Goal: Transaction & Acquisition: Subscribe to service/newsletter

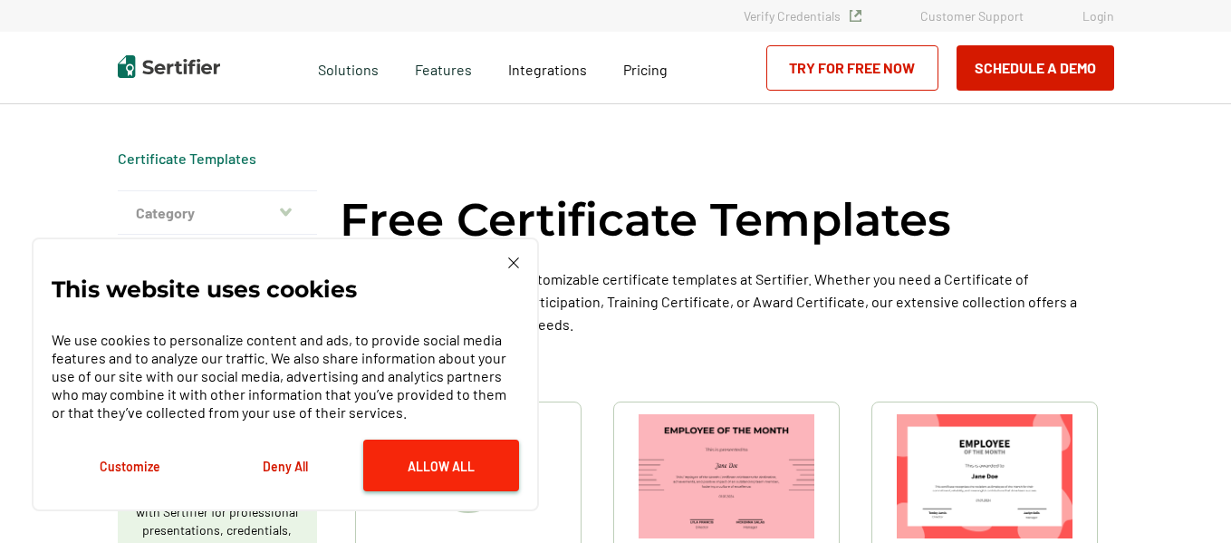
click at [460, 469] on button "Allow All" at bounding box center [441, 465] width 156 height 52
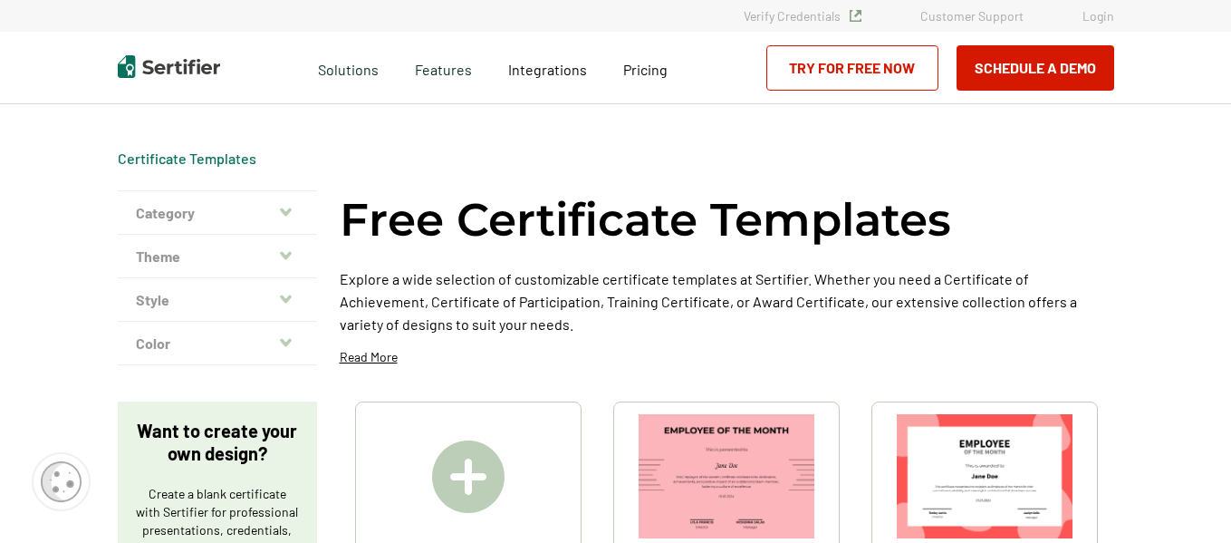
click at [221, 217] on button "Category" at bounding box center [217, 212] width 199 height 43
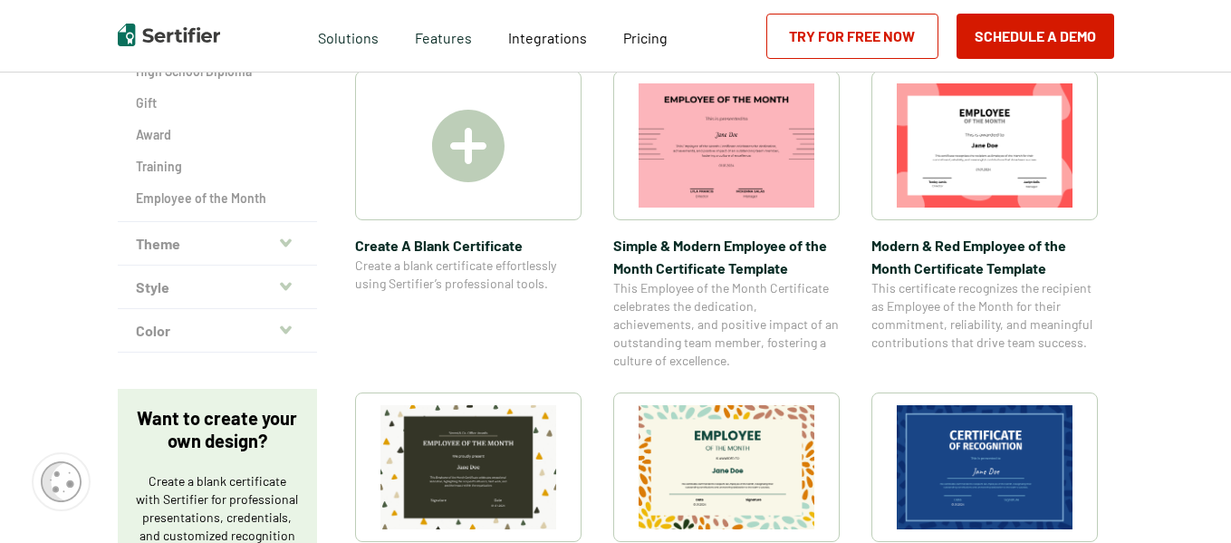
scroll to position [362, 0]
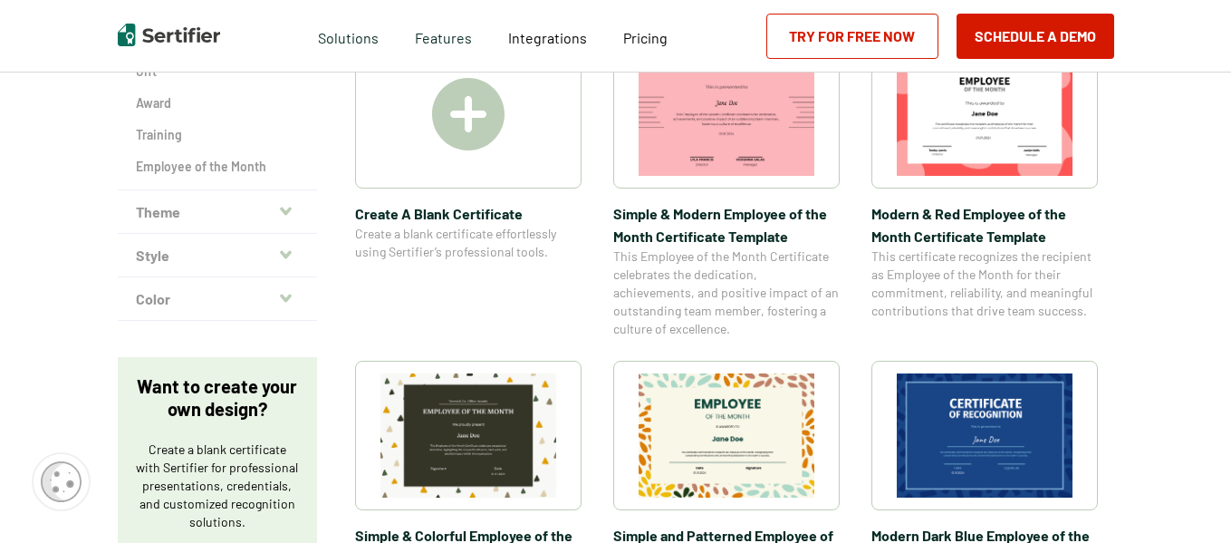
click at [215, 207] on button "Theme" at bounding box center [217, 211] width 199 height 43
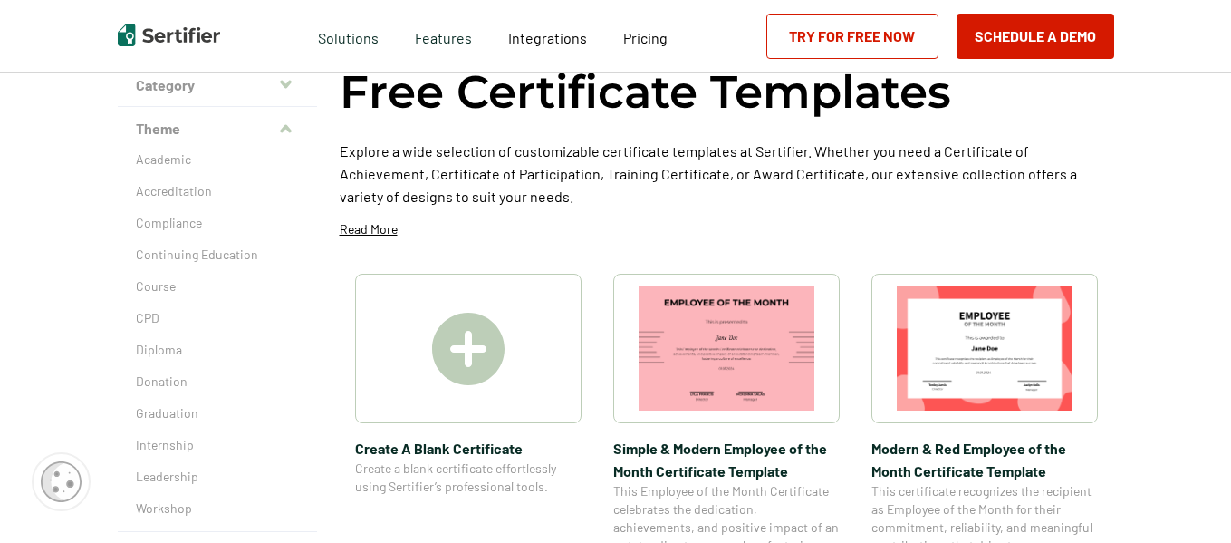
scroll to position [0, 0]
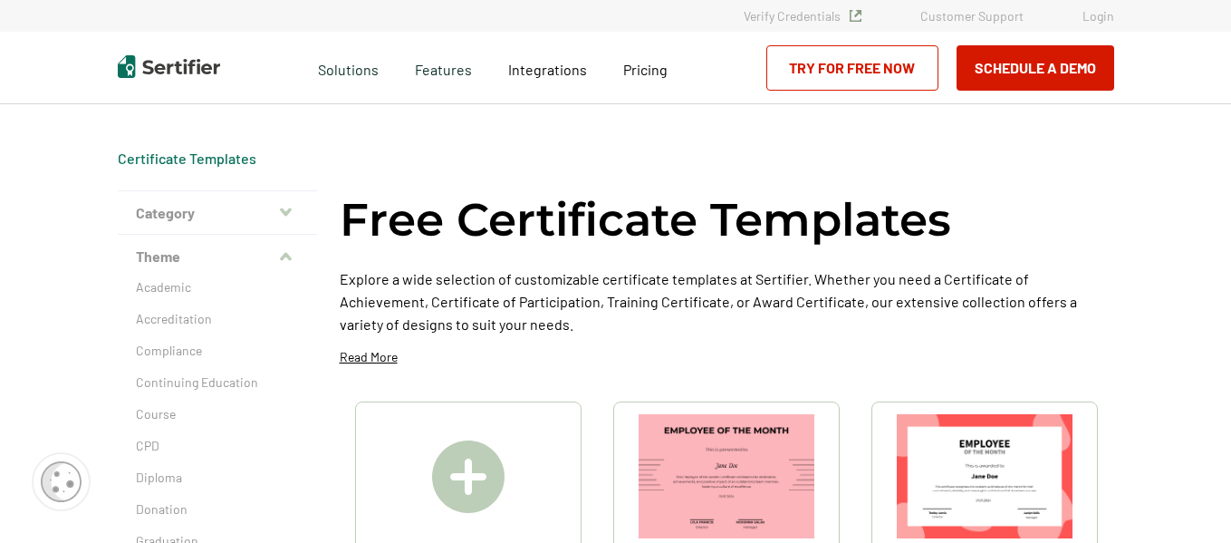
click at [863, 58] on link "Try for Free Now" at bounding box center [853, 67] width 172 height 45
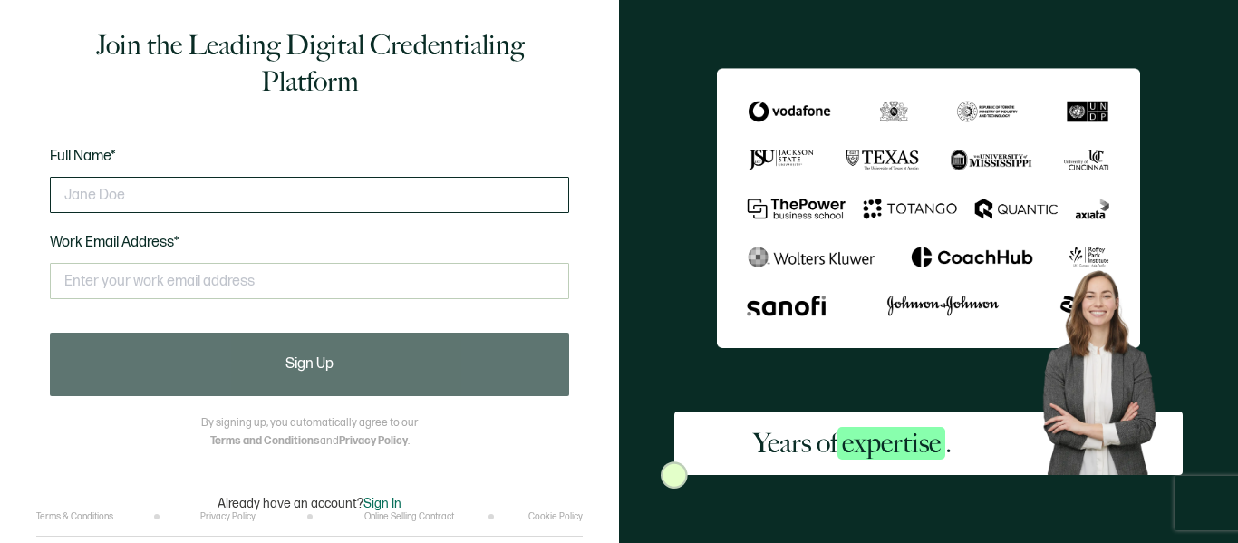
click at [150, 195] on input "text" at bounding box center [309, 195] width 519 height 36
type input "CASEY"
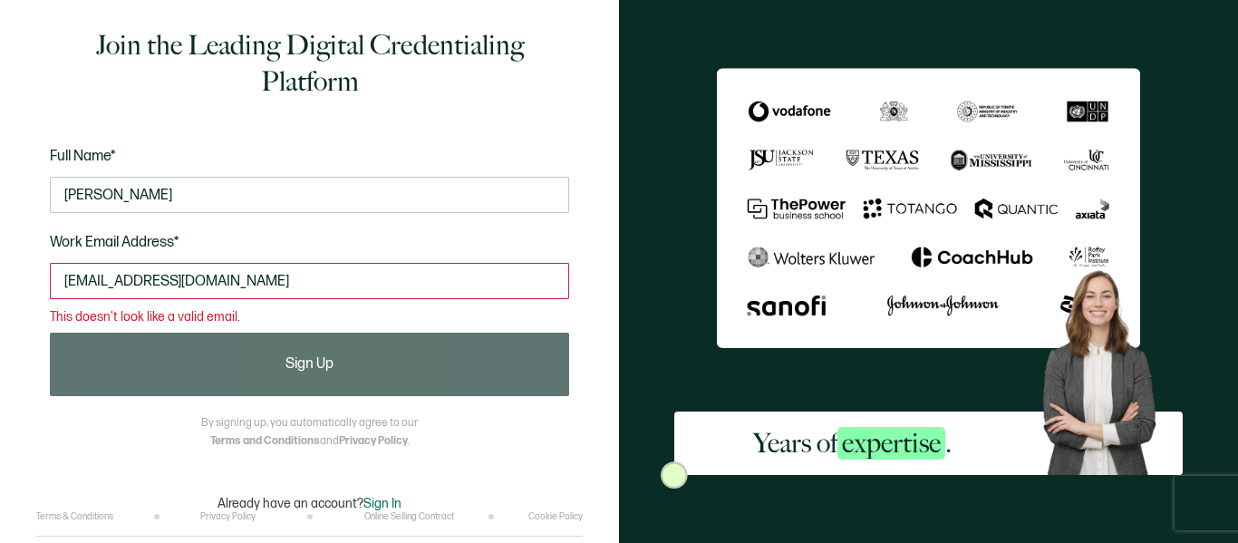
drag, startPoint x: 292, startPoint y: 281, endPoint x: -386, endPoint y: 264, distance: 678.0
click at [0, 264] on html "Join the Leading Digital Credentialing Platform Full Name* CASEY Work Email Add…" at bounding box center [619, 271] width 1238 height 543
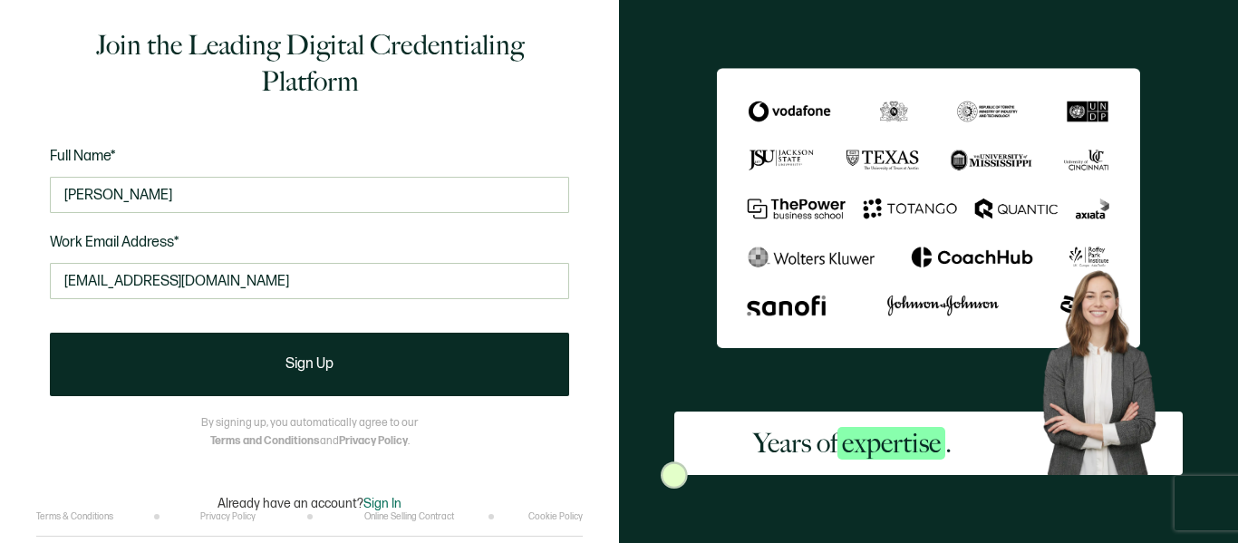
type input "caseyb@doyccac.org"
